Goal: Check status: Check status

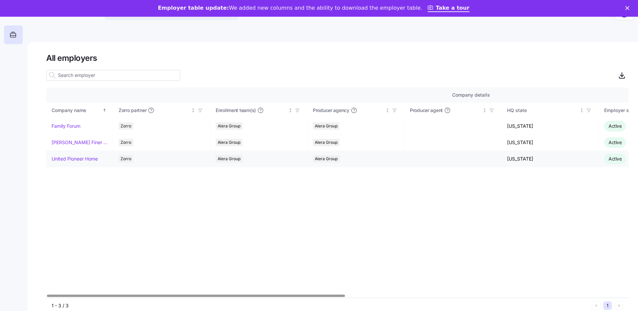
click at [85, 157] on link "United Pioneer Home" at bounding box center [75, 159] width 46 height 7
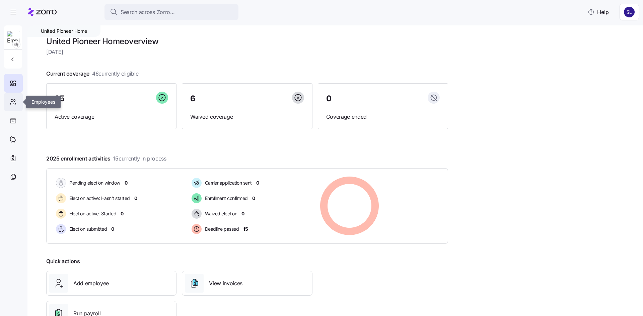
click at [11, 104] on icon at bounding box center [12, 102] width 7 height 8
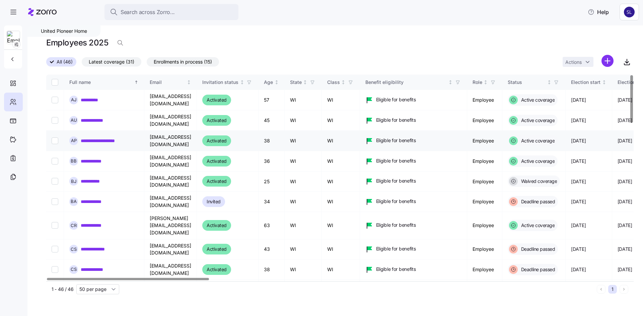
click at [109, 140] on link "**********" at bounding box center [103, 141] width 45 height 7
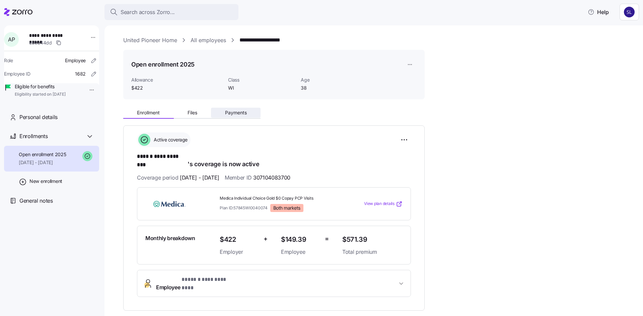
click at [239, 117] on button "Payments" at bounding box center [236, 113] width 50 height 10
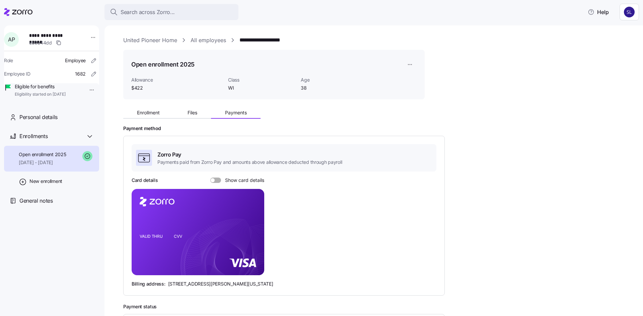
click at [219, 180] on span at bounding box center [218, 180] width 7 height 5
click at [210, 178] on input "Show card details" at bounding box center [210, 178] width 0 height 0
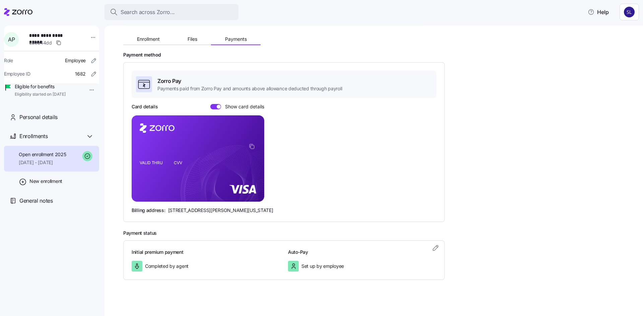
scroll to position [78, 0]
